Goal: Information Seeking & Learning: Learn about a topic

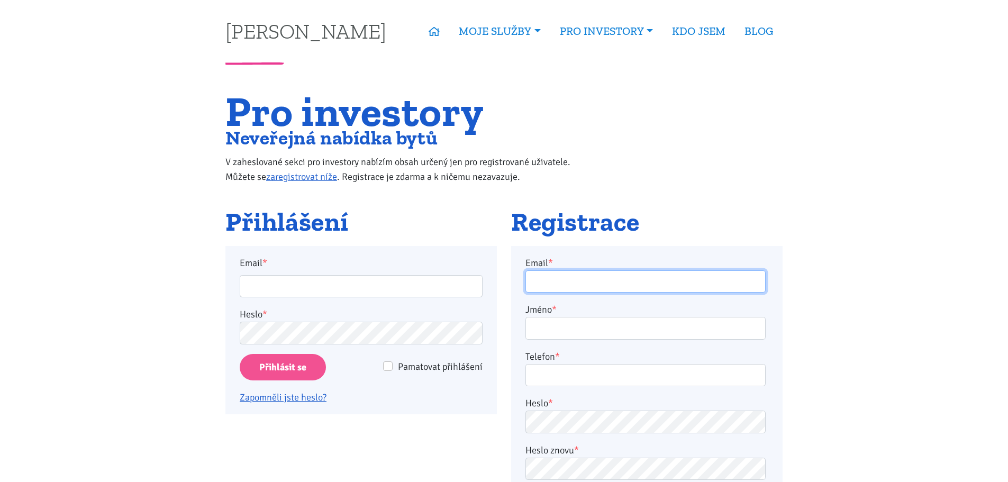
type input "peter.backo1@gmail.com"
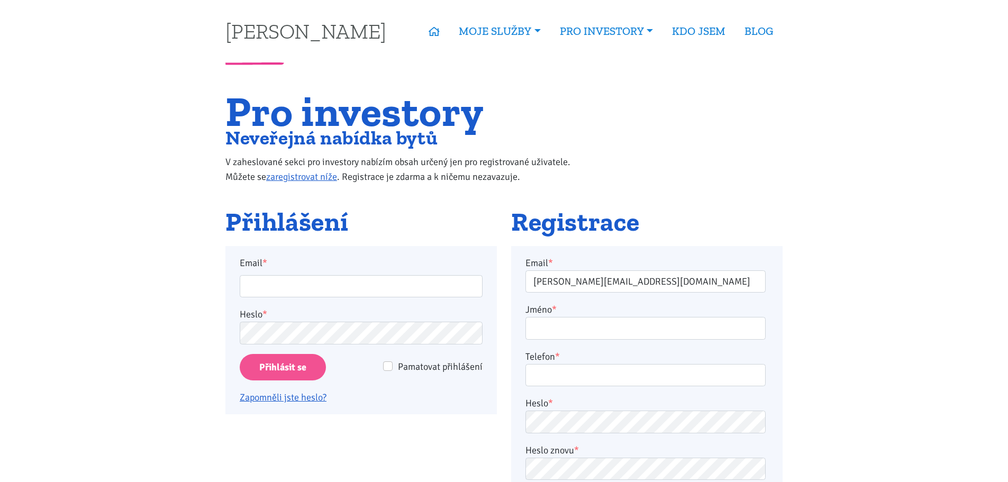
type input "peter.backo1@gmail.com"
click at [295, 366] on input "Přihlásit se" at bounding box center [283, 367] width 86 height 27
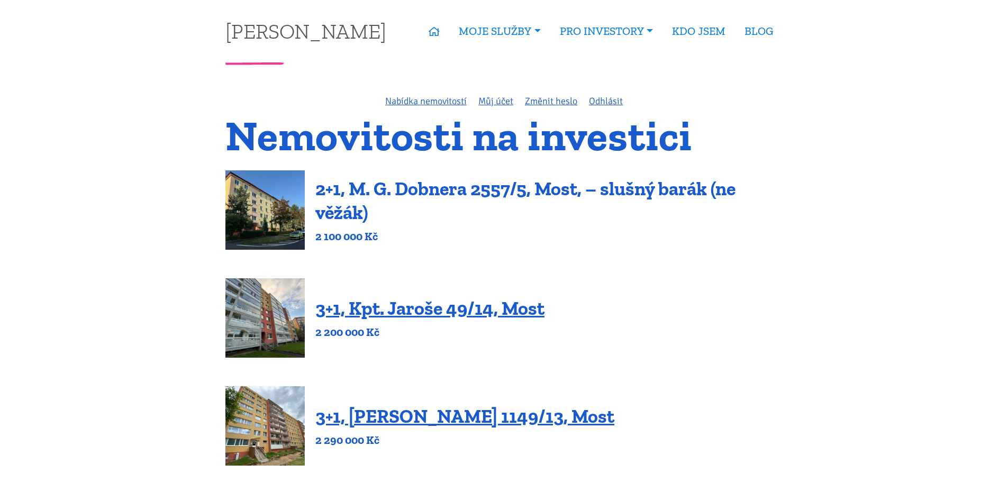
click at [409, 188] on link "2+1, M. G. Dobnera 2557/5, Most, – slušný barák (ne věžák)" at bounding box center [525, 200] width 420 height 47
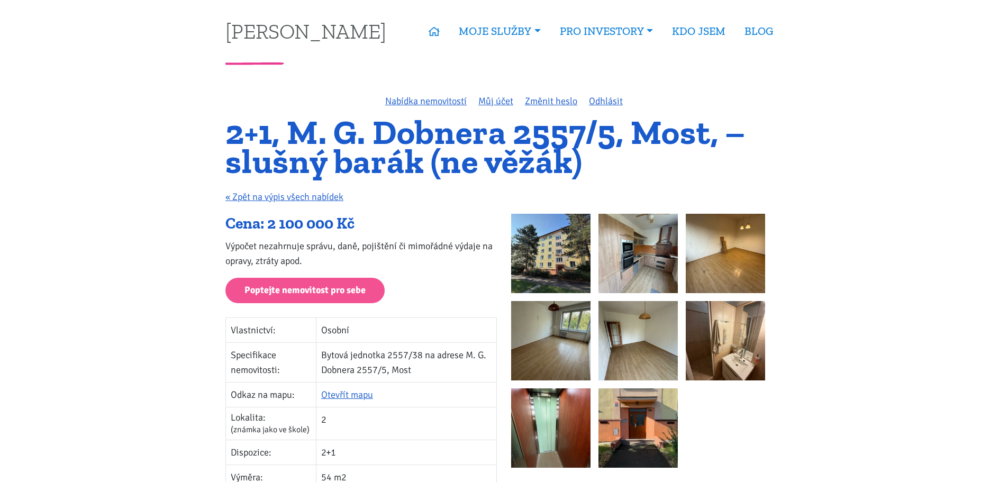
click at [538, 253] on img at bounding box center [550, 253] width 79 height 79
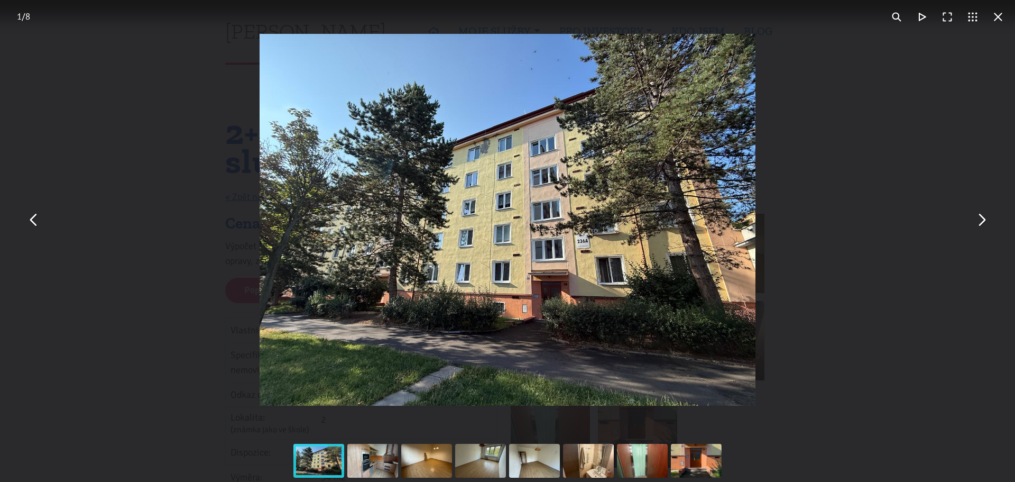
click at [995, 16] on button "You can close this modal content with the ESC key" at bounding box center [998, 16] width 25 height 25
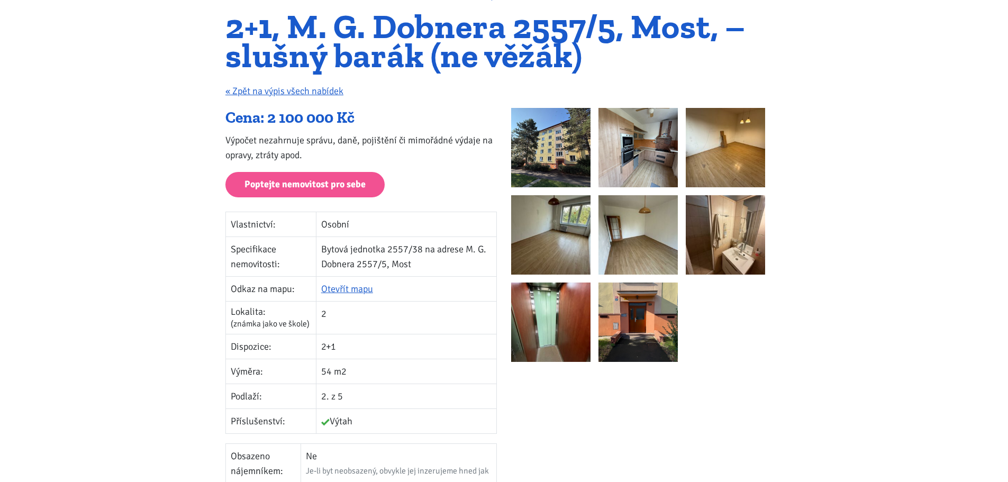
scroll to position [53, 0]
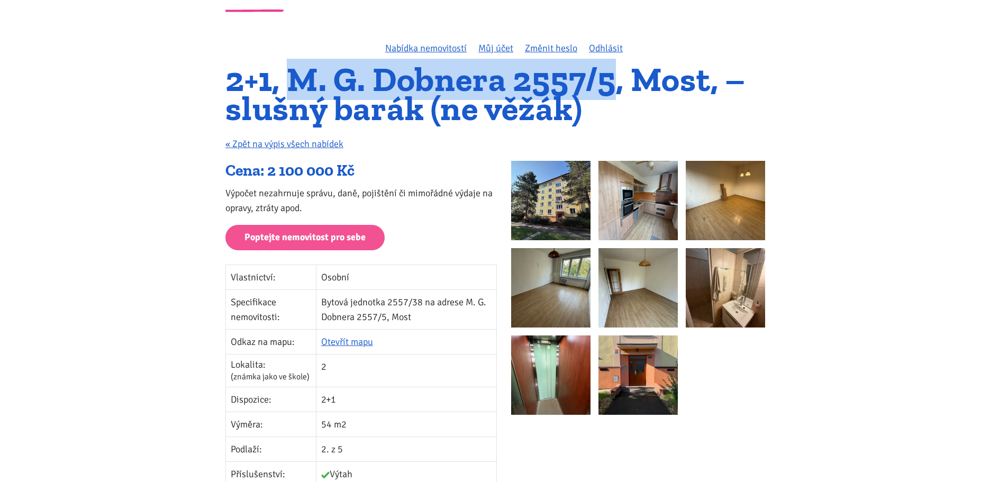
drag, startPoint x: 296, startPoint y: 81, endPoint x: 609, endPoint y: 79, distance: 312.6
click at [609, 79] on h1 "2+1, M. G. Dobnera 2557/5, Most, – slušný barák (ne věžák)" at bounding box center [503, 94] width 557 height 58
copy h1 "M. G. Dobnera 2557/5"
